Goal: Information Seeking & Learning: Find specific fact

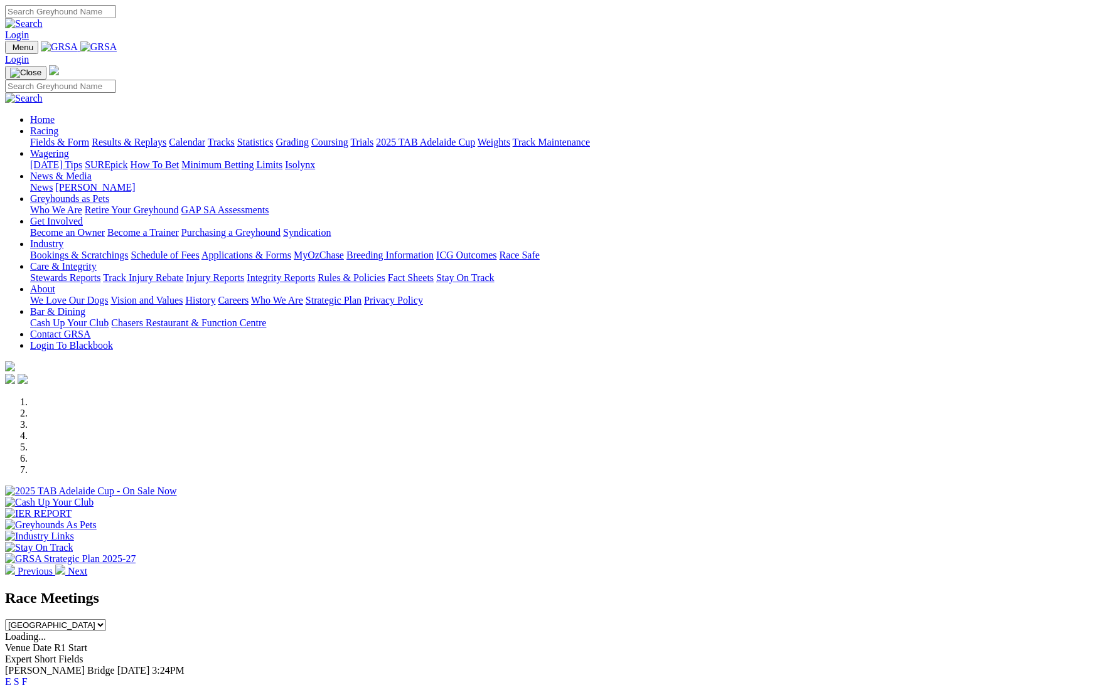
scroll to position [0, 1]
click at [58, 126] on link "Racing" at bounding box center [44, 131] width 28 height 11
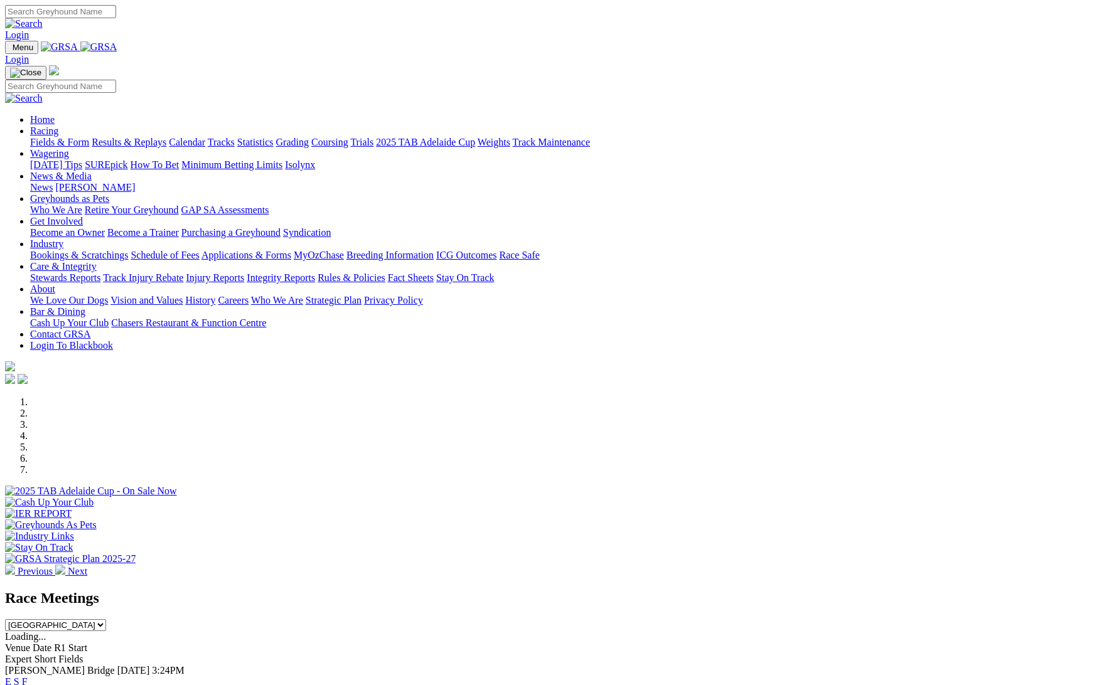
click at [205, 137] on link "Calendar" at bounding box center [187, 142] width 36 height 11
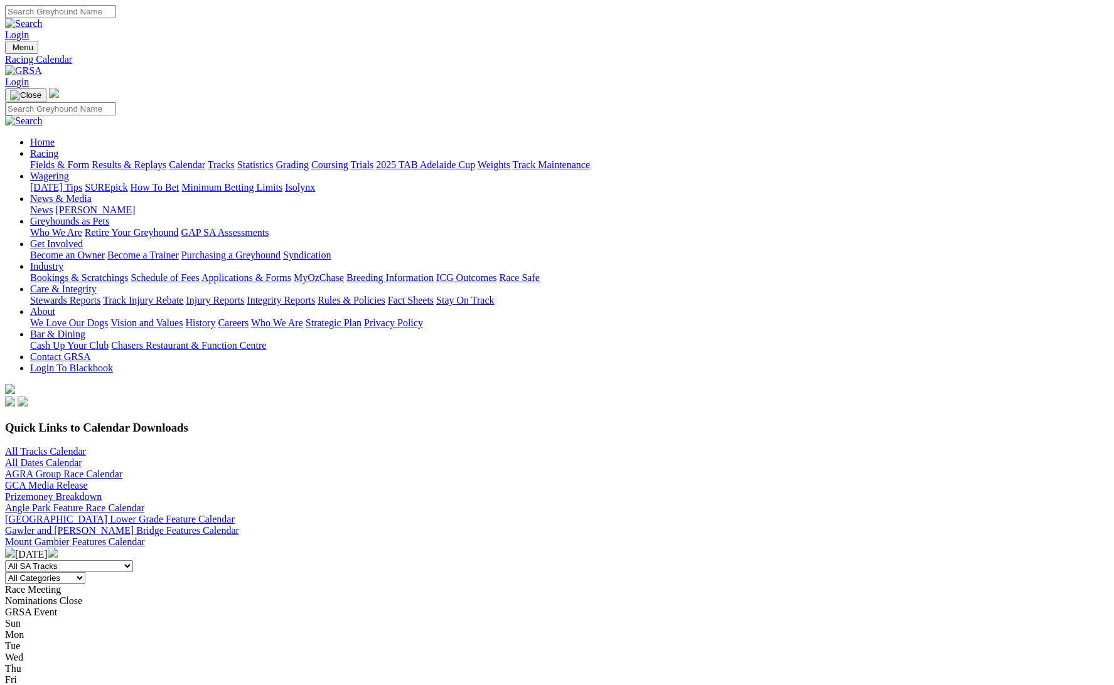
click at [86, 446] on link "All Tracks Calendar" at bounding box center [45, 451] width 81 height 11
click at [144, 503] on link "Angle Park Feature Race Calendar" at bounding box center [74, 508] width 139 height 11
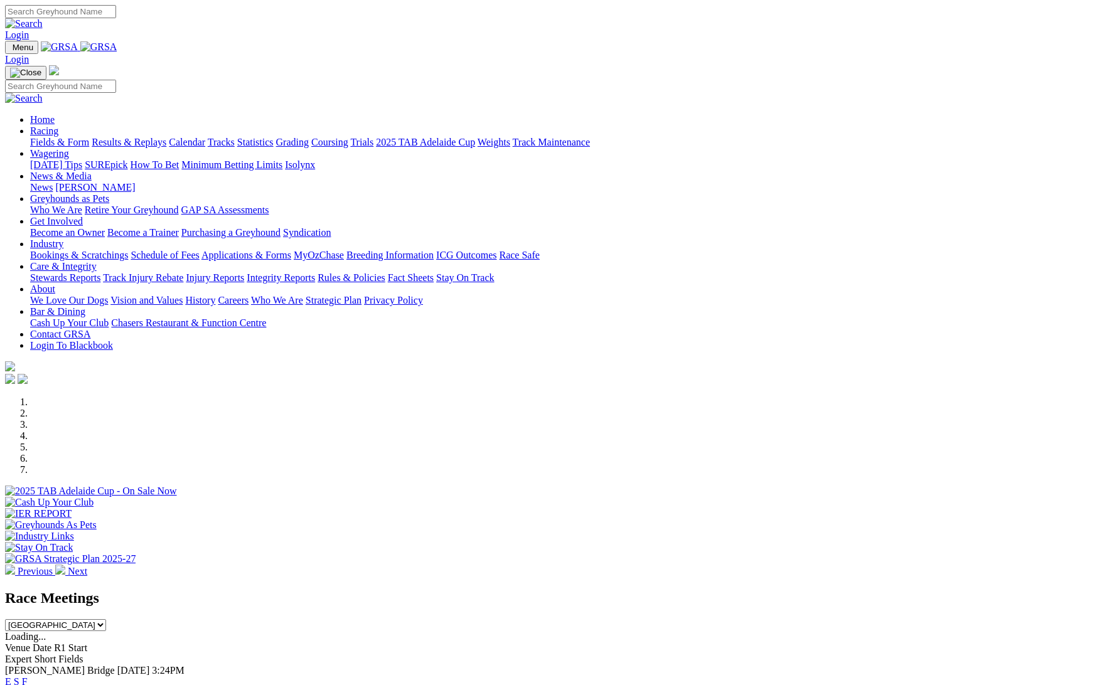
click at [58, 126] on link "Racing" at bounding box center [44, 131] width 28 height 11
drag, startPoint x: 299, startPoint y: 46, endPoint x: 292, endPoint y: 49, distance: 6.8
click at [58, 126] on link "Racing" at bounding box center [44, 131] width 28 height 11
click at [166, 137] on link "Results & Replays" at bounding box center [129, 142] width 75 height 11
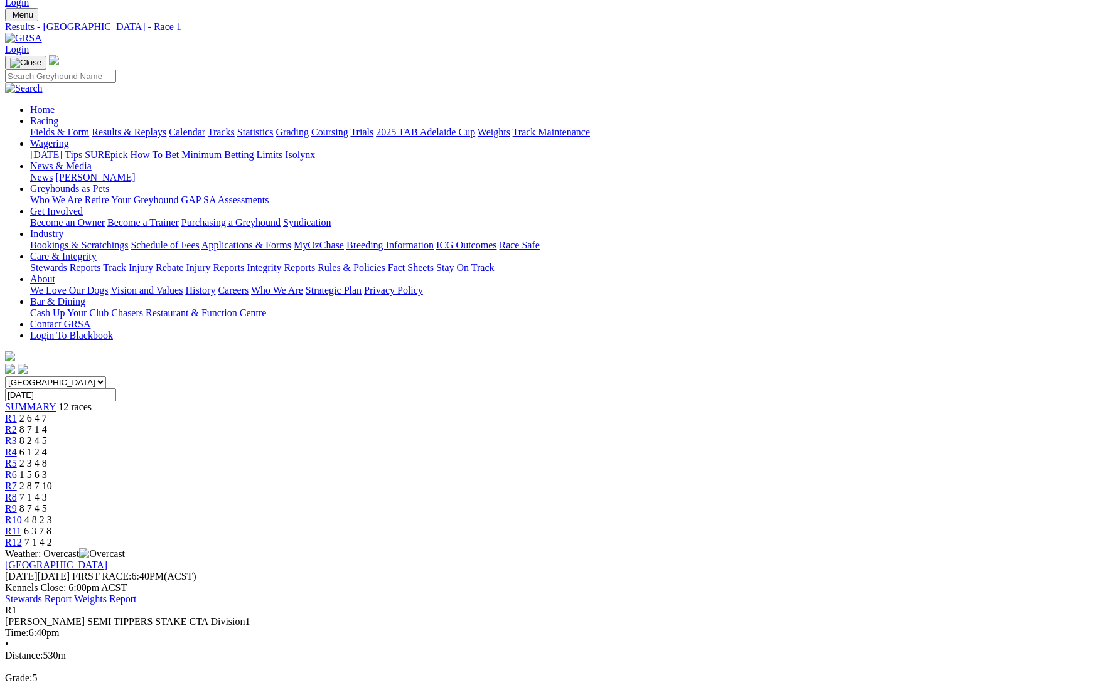
scroll to position [33, 0]
click at [17, 424] on span "R2" at bounding box center [11, 429] width 12 height 11
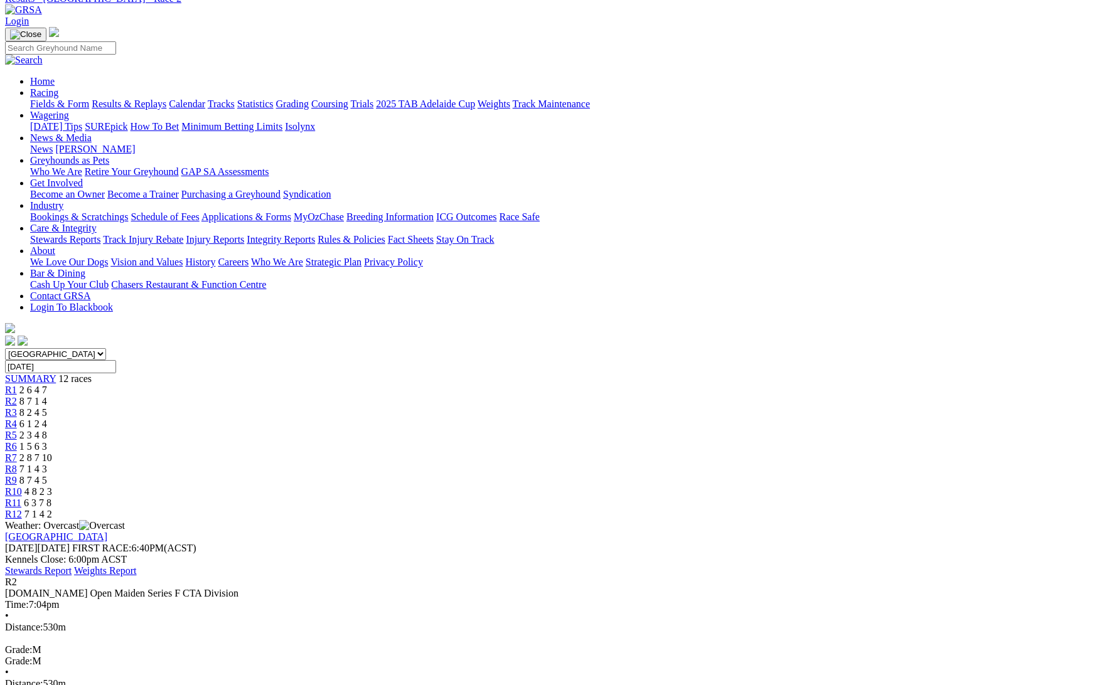
scroll to position [60, 0]
click at [47, 409] on span "8 2 4 5" at bounding box center [33, 414] width 28 height 11
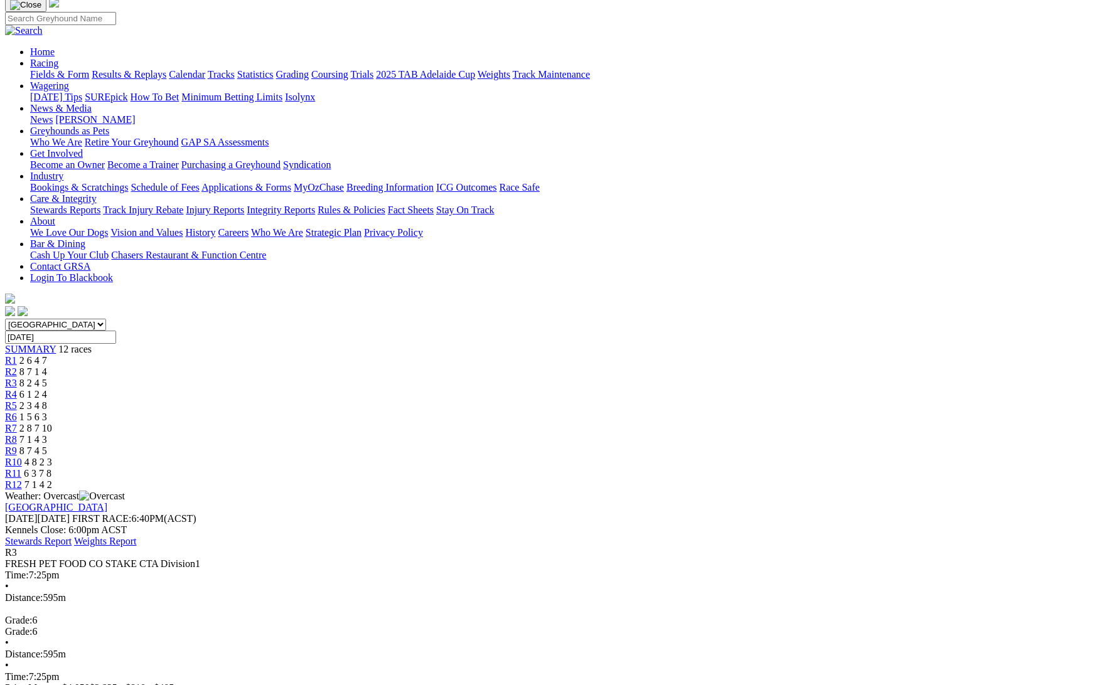
scroll to position [78, 0]
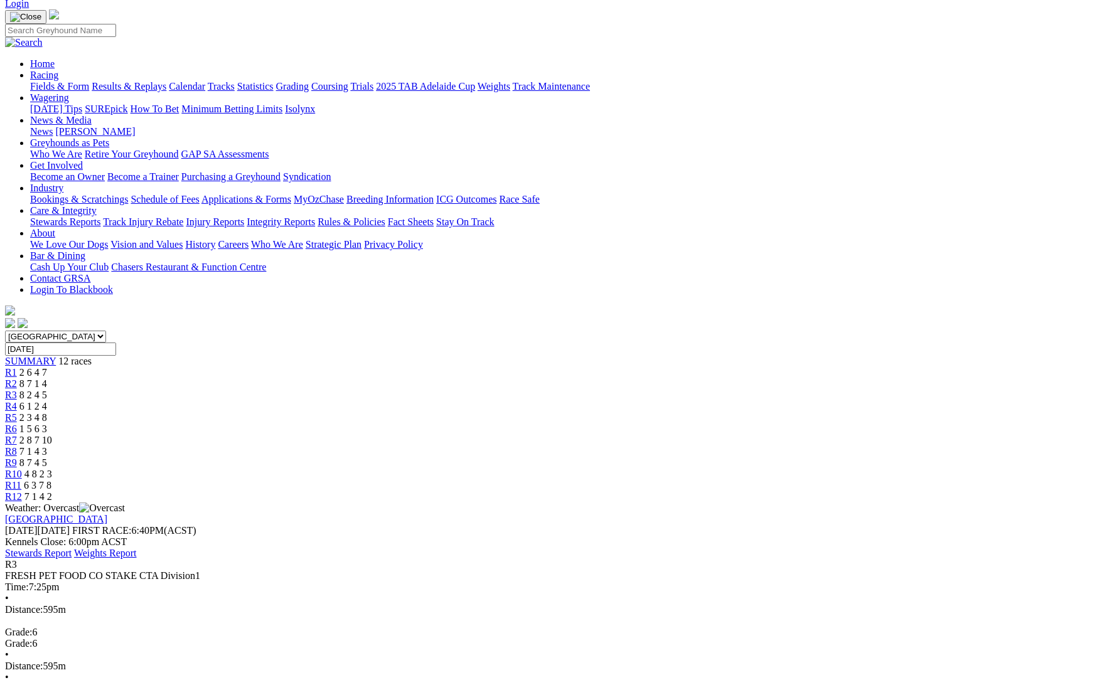
click at [47, 401] on span "6 1 2 4" at bounding box center [33, 406] width 28 height 11
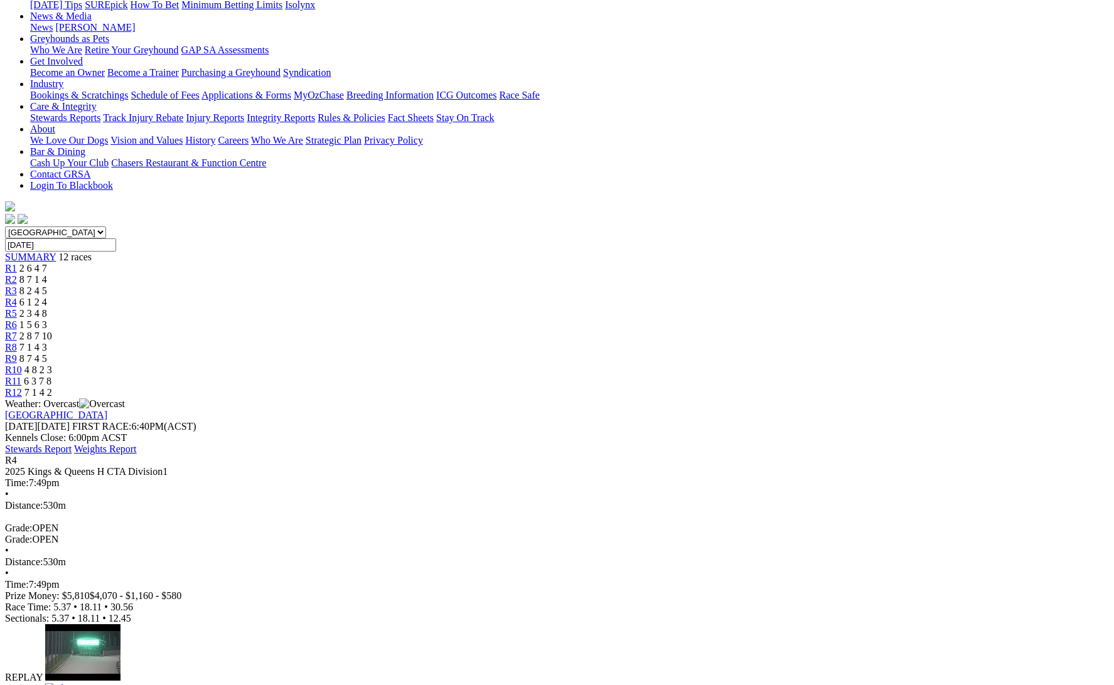
scroll to position [183, 0]
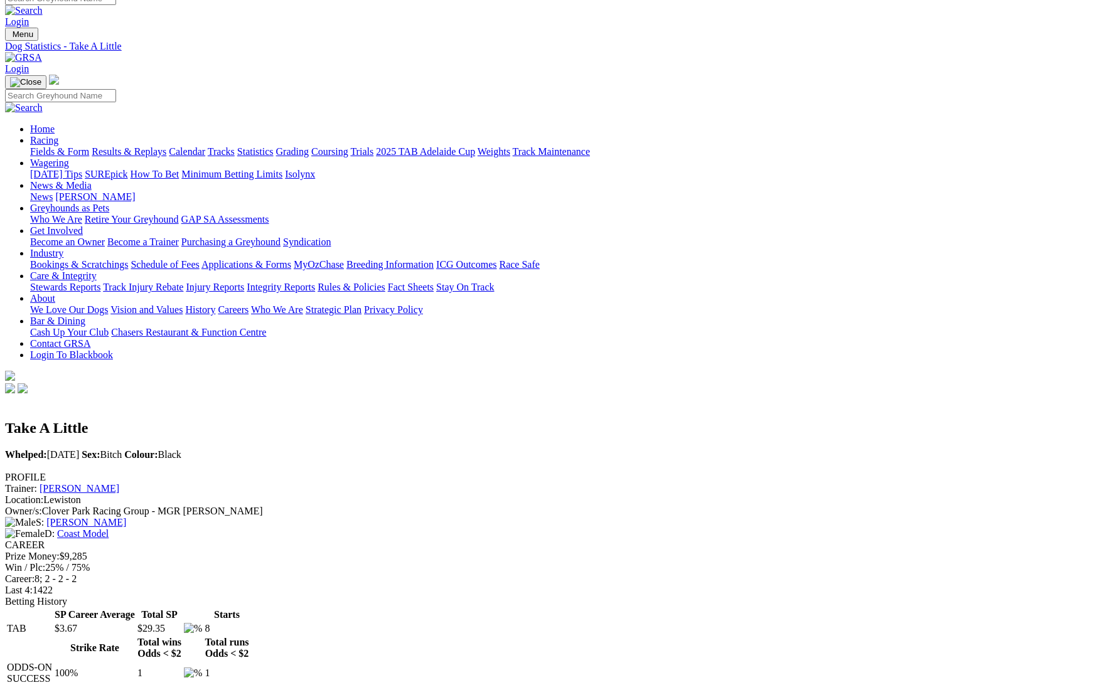
scroll to position [13, 0]
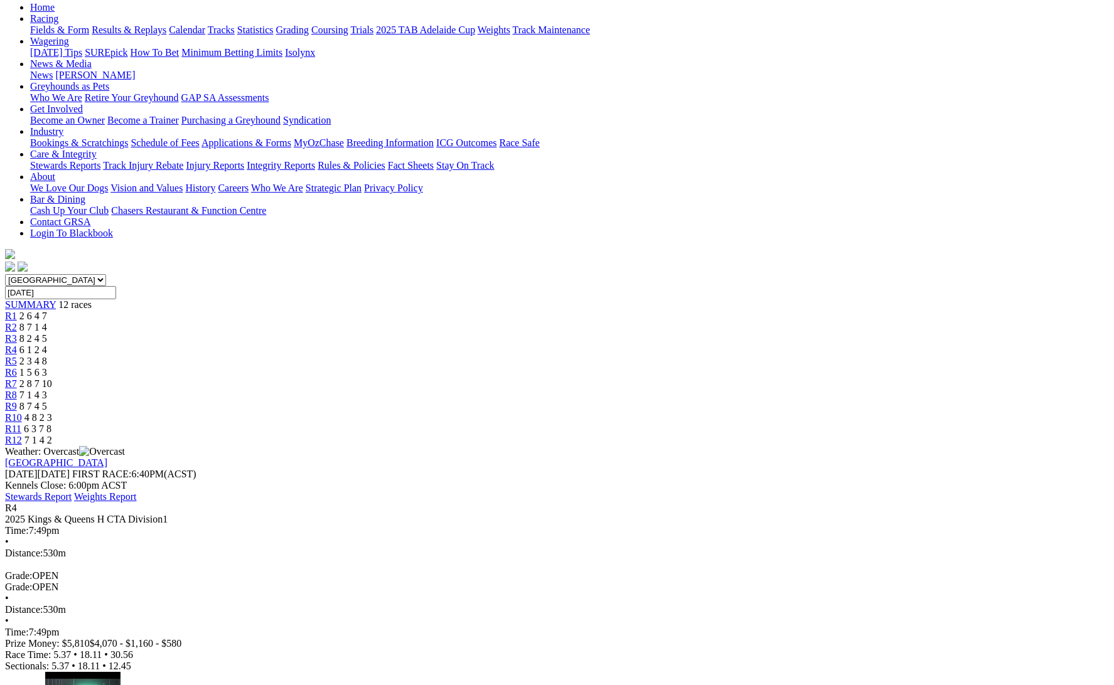
scroll to position [129, 0]
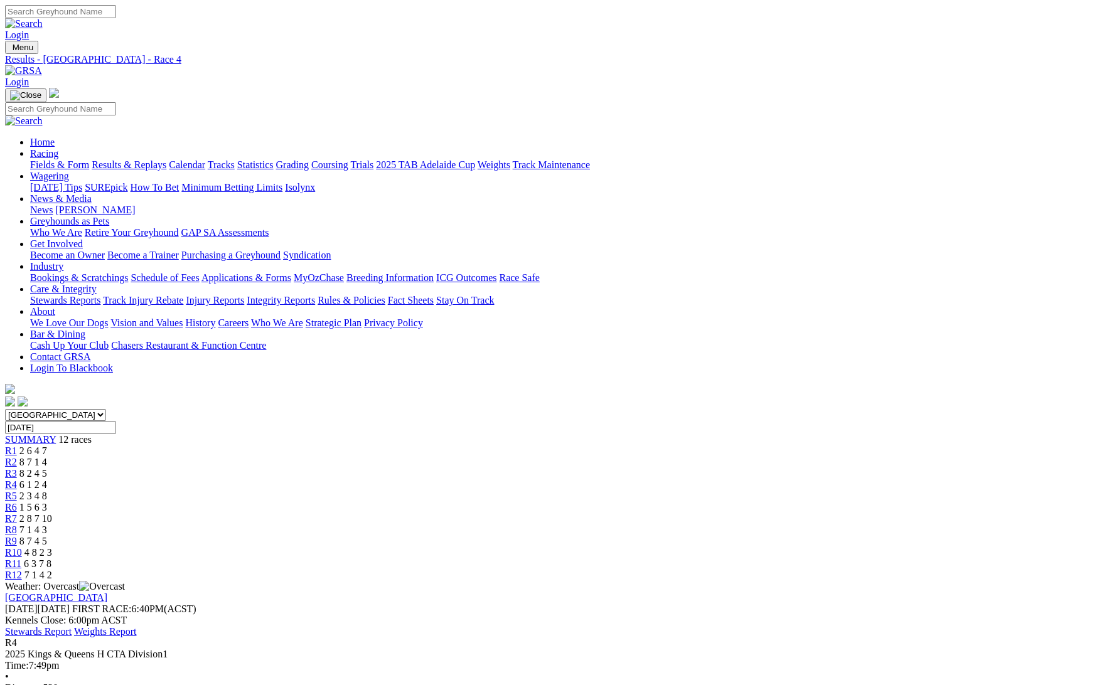
scroll to position [129, 0]
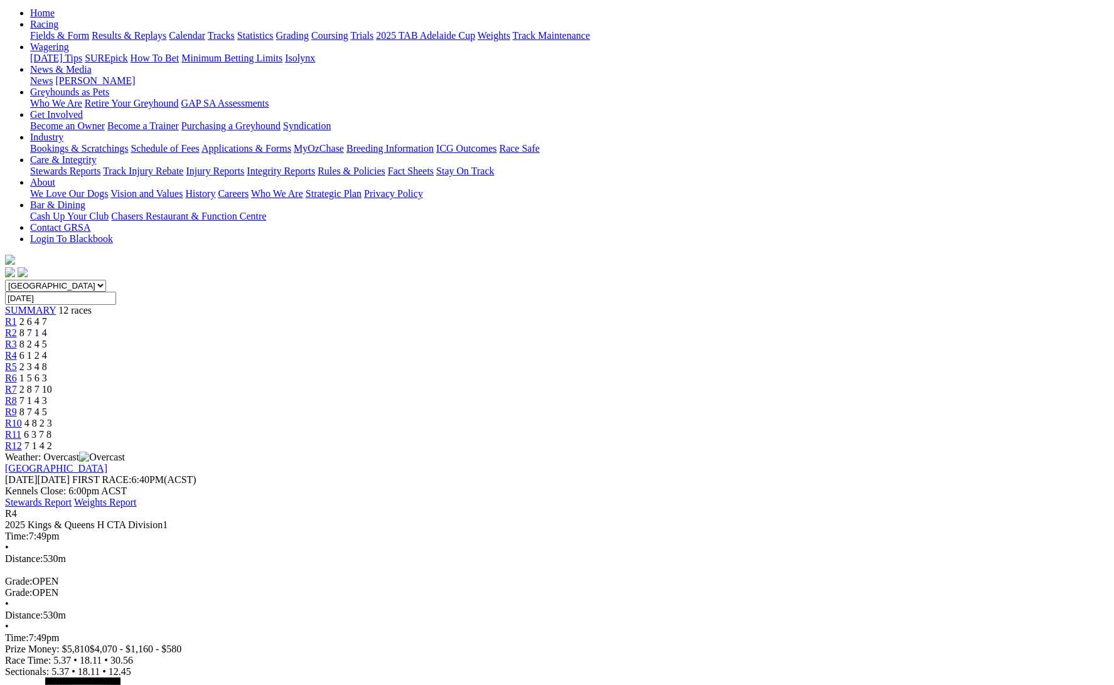
click at [47, 362] on span "2 3 4 8" at bounding box center [33, 367] width 28 height 11
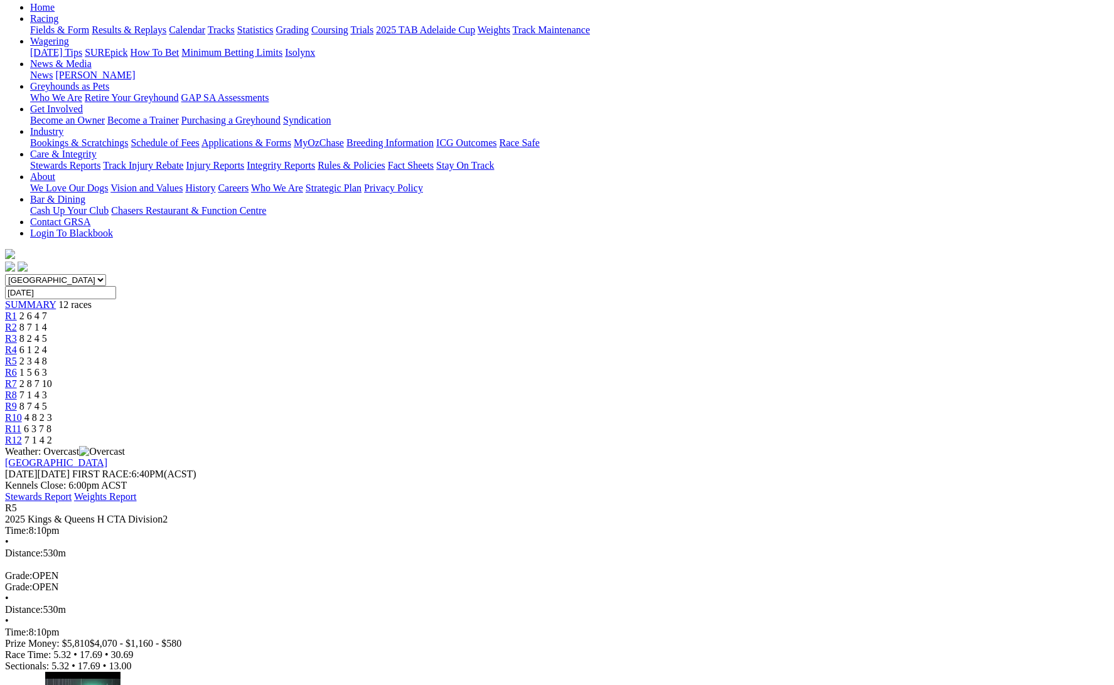
scroll to position [135, 1]
click at [17, 367] on span "R6" at bounding box center [11, 372] width 12 height 11
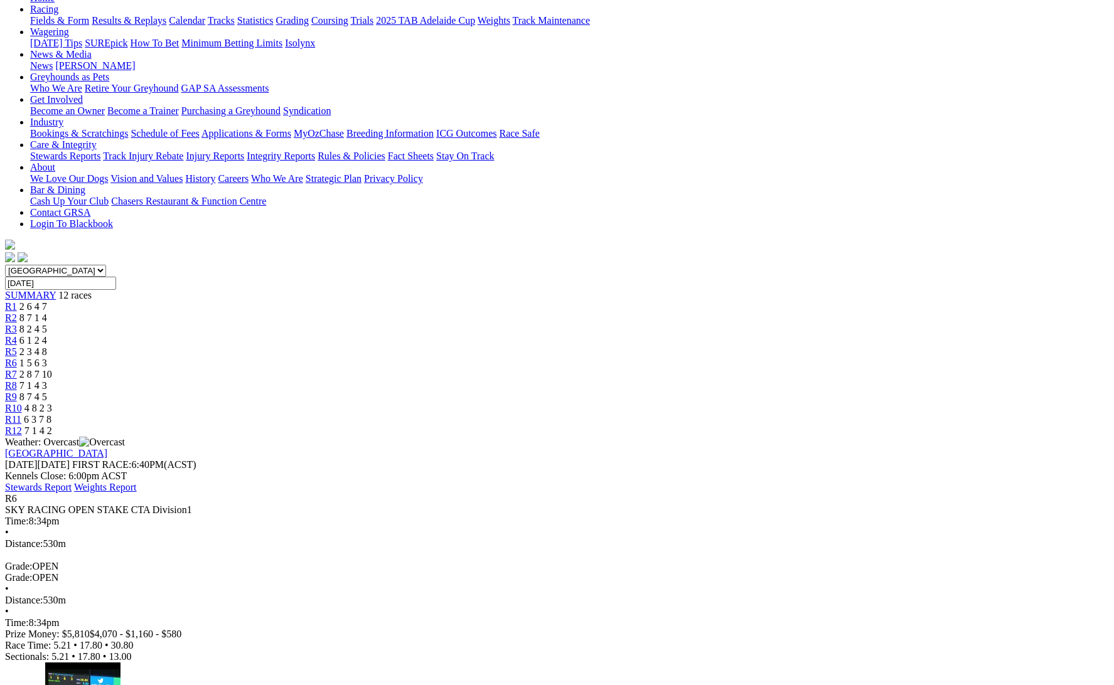
scroll to position [144, 0]
click at [17, 369] on span "R7" at bounding box center [11, 374] width 12 height 11
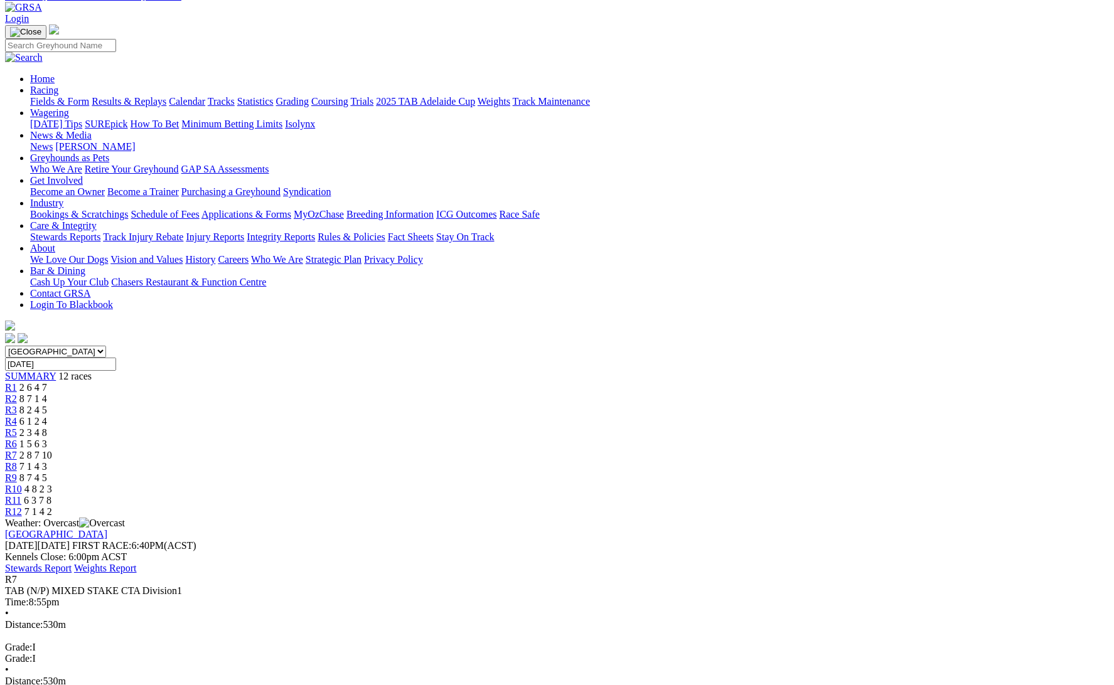
scroll to position [60, 0]
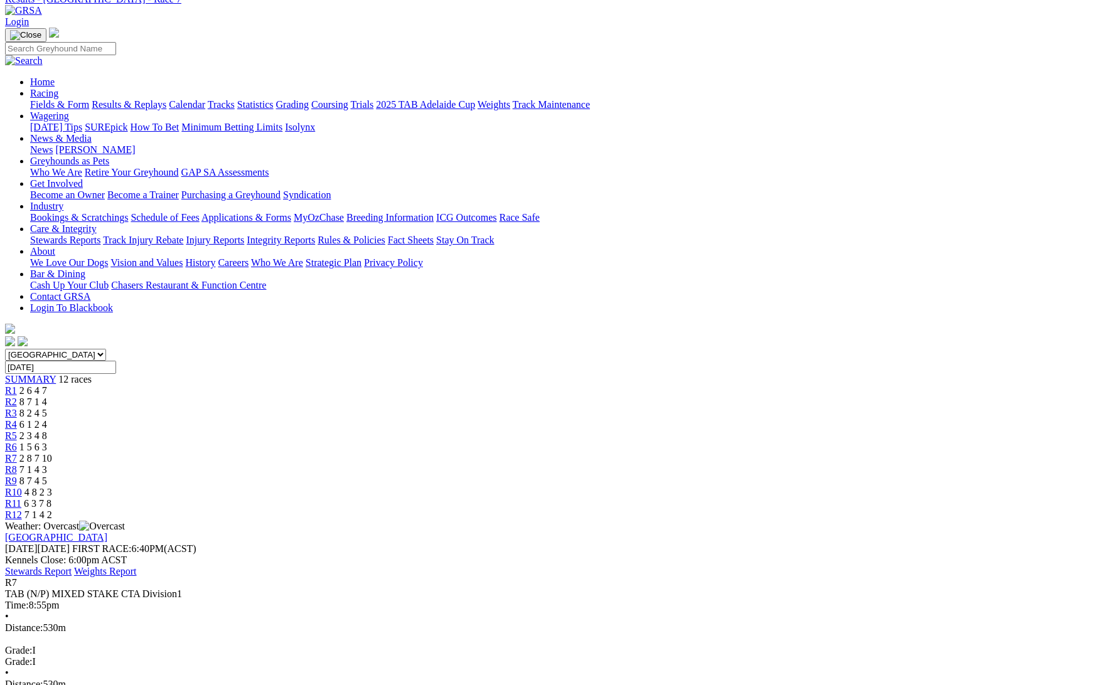
click at [47, 464] on span "7 1 4 3" at bounding box center [33, 469] width 28 height 11
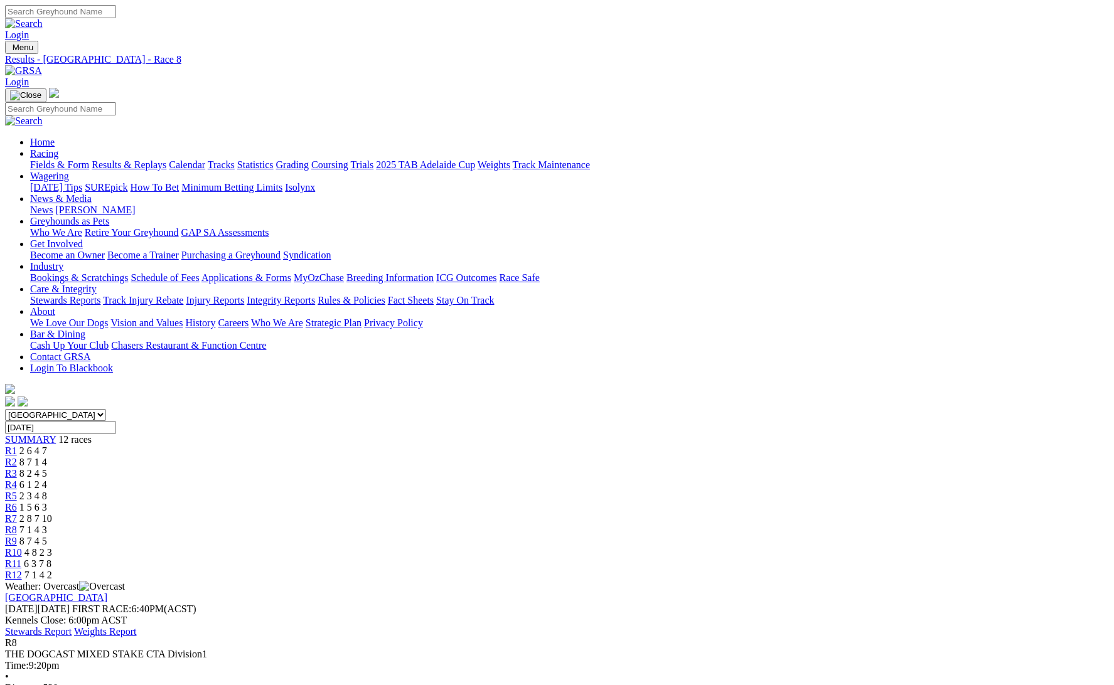
click at [17, 536] on link "R9" at bounding box center [11, 541] width 12 height 11
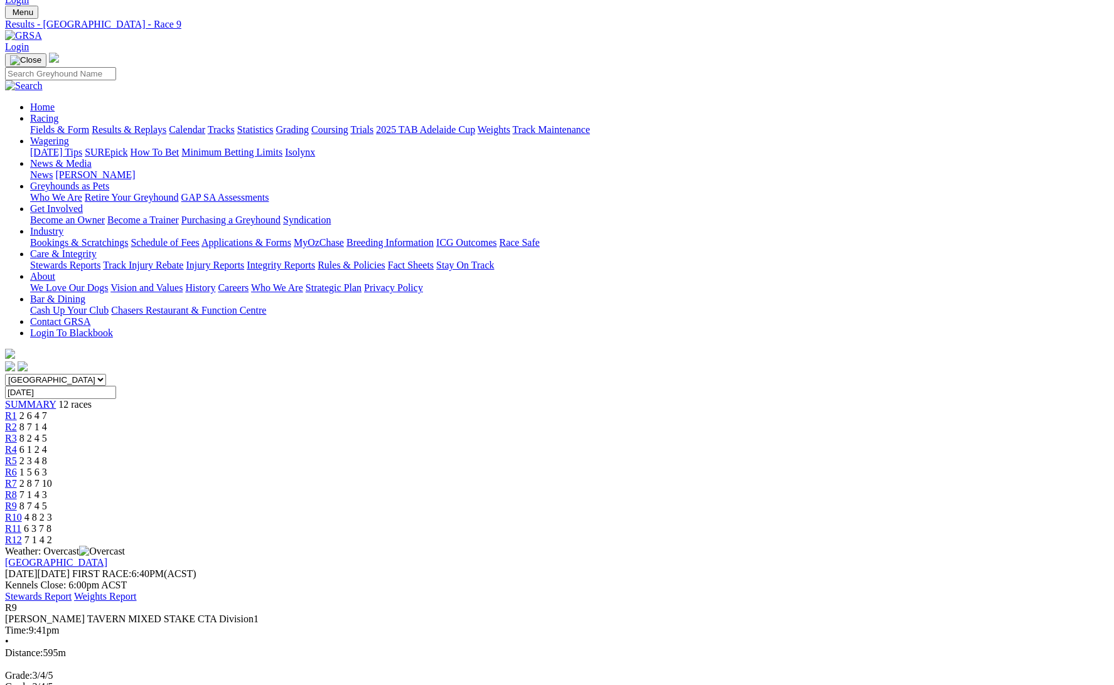
scroll to position [31, 0]
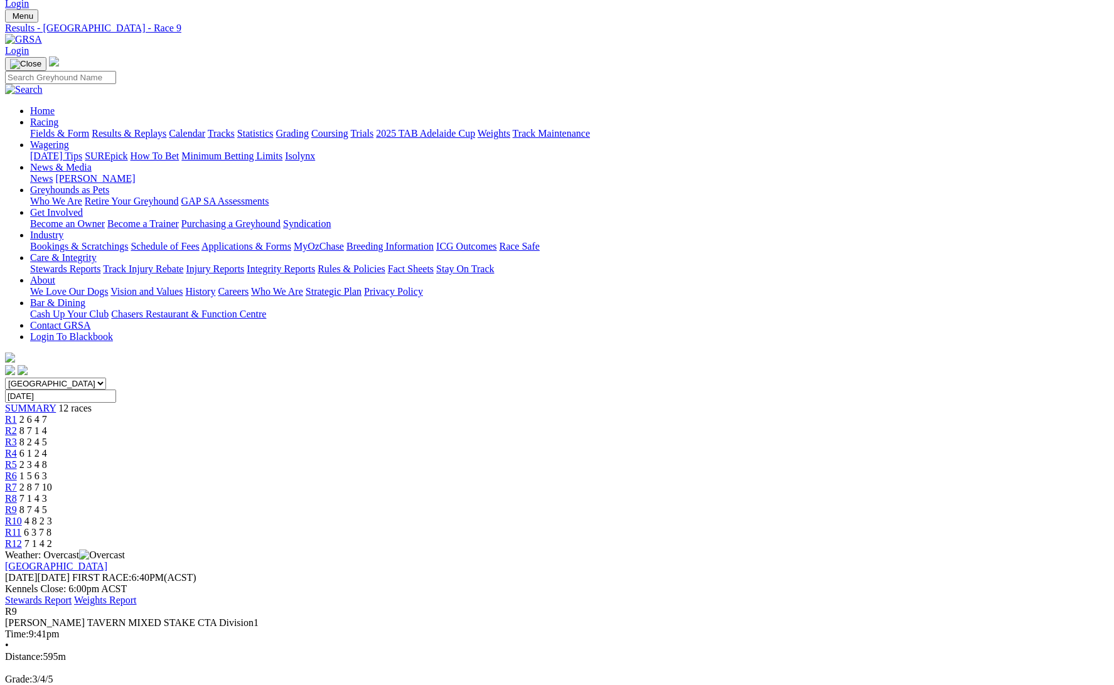
click at [797, 516] on div "R10 4 8 2 3" at bounding box center [557, 521] width 1104 height 11
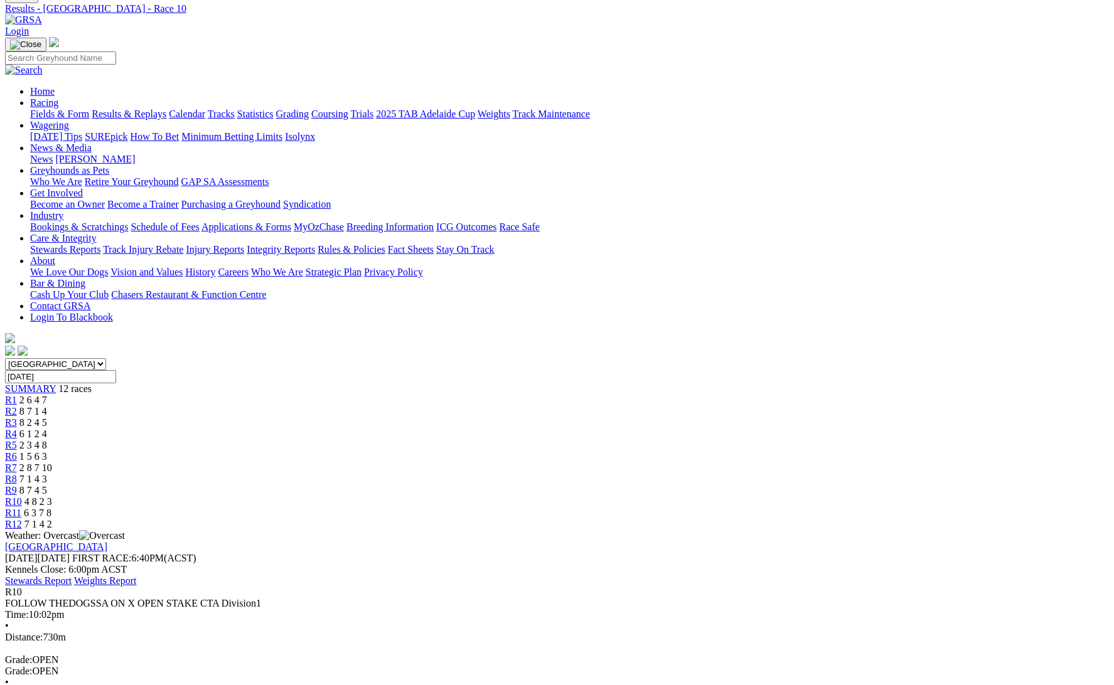
scroll to position [50, 0]
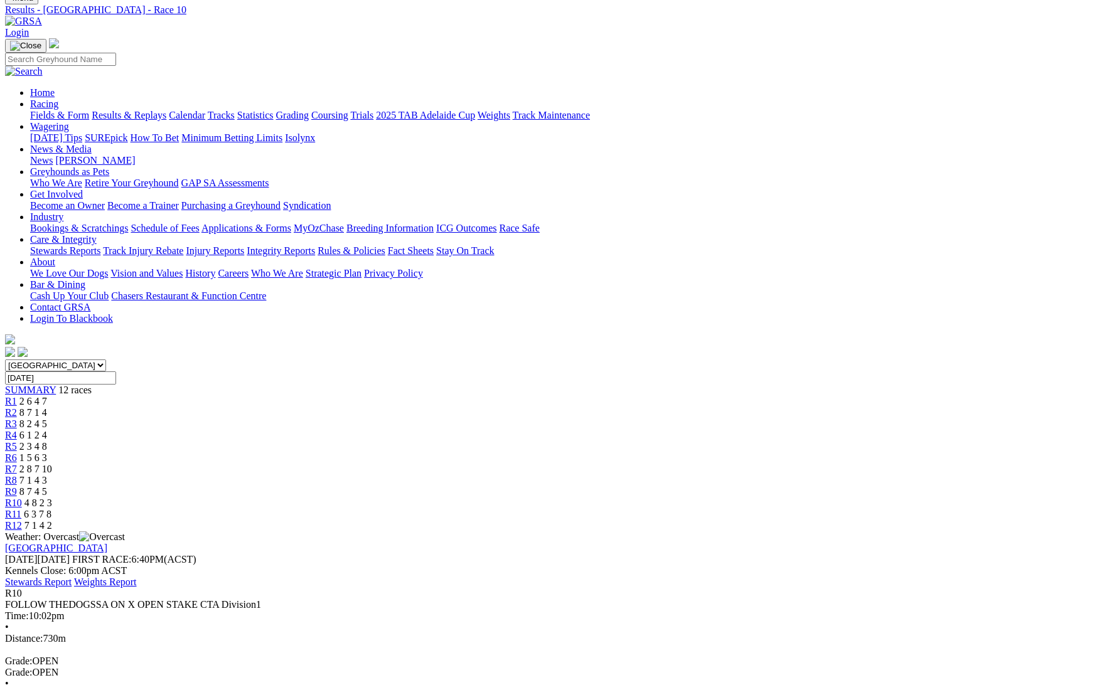
click at [865, 509] on div "R11 6 3 7 8" at bounding box center [557, 514] width 1104 height 11
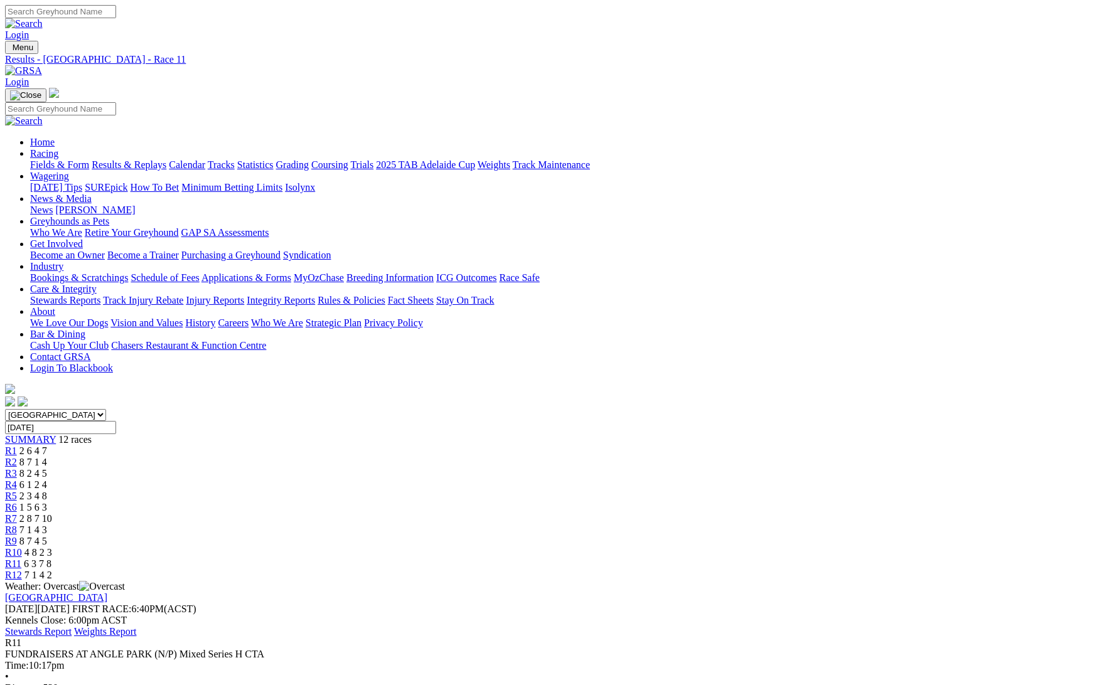
click at [22, 570] on span "R12" at bounding box center [13, 575] width 17 height 11
